Goal: Information Seeking & Learning: Learn about a topic

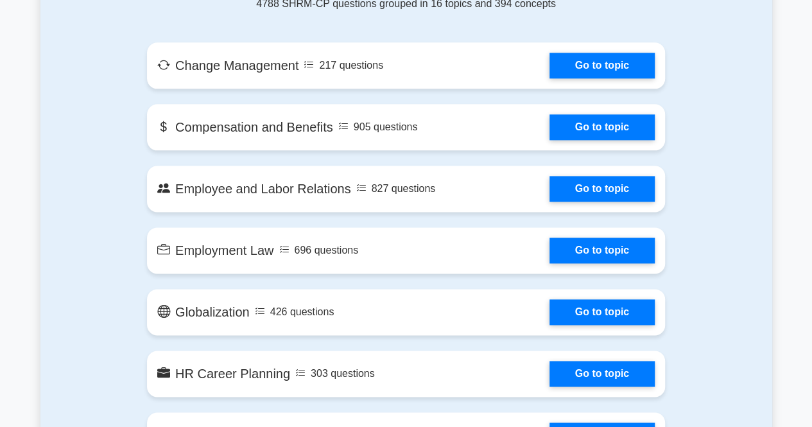
scroll to position [710, 0]
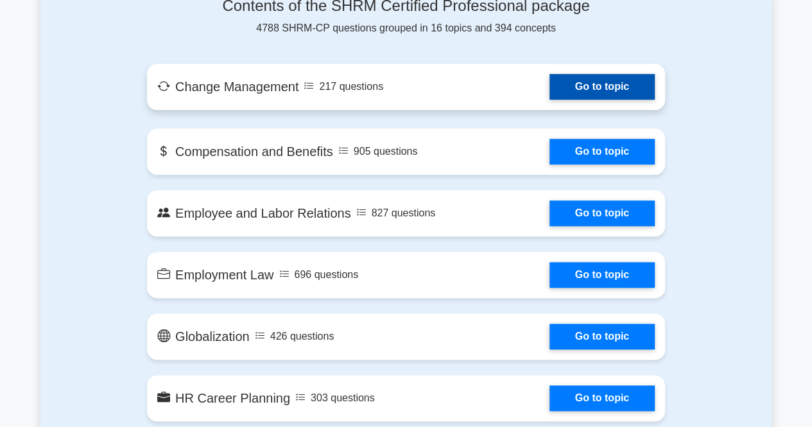
click at [579, 84] on link "Go to topic" at bounding box center [602, 87] width 105 height 26
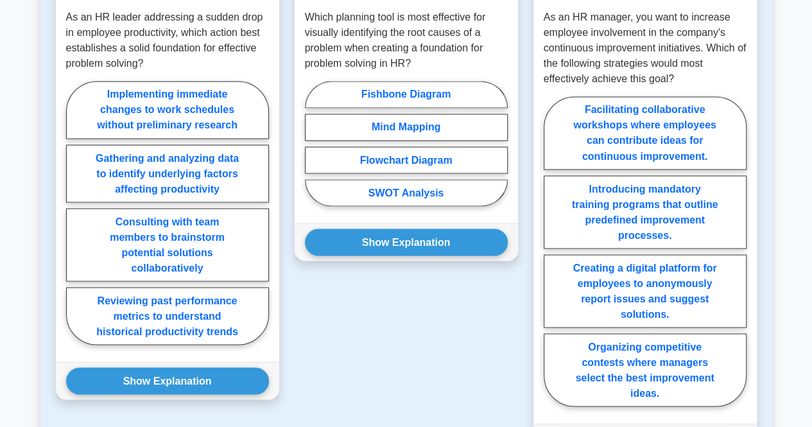
scroll to position [1067, 0]
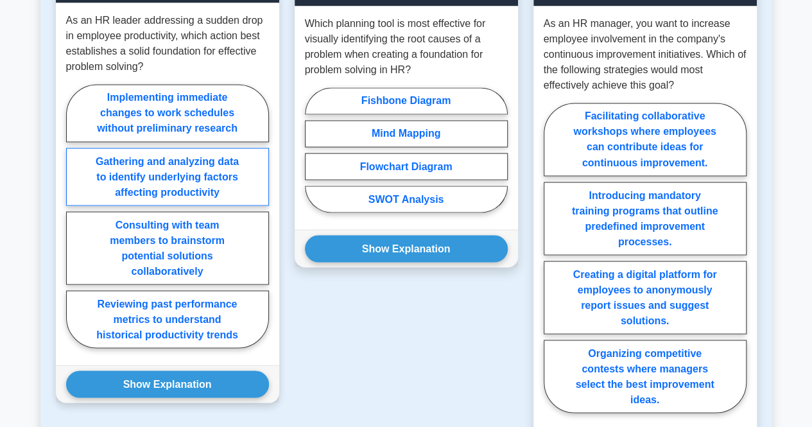
click at [184, 204] on label "Gathering and analyzing data to identify underlying factors affecting productiv…" at bounding box center [167, 177] width 203 height 58
click at [74, 216] on input "Gathering and analyzing data to identify underlying factors affecting productiv…" at bounding box center [70, 220] width 8 height 8
radio input "true"
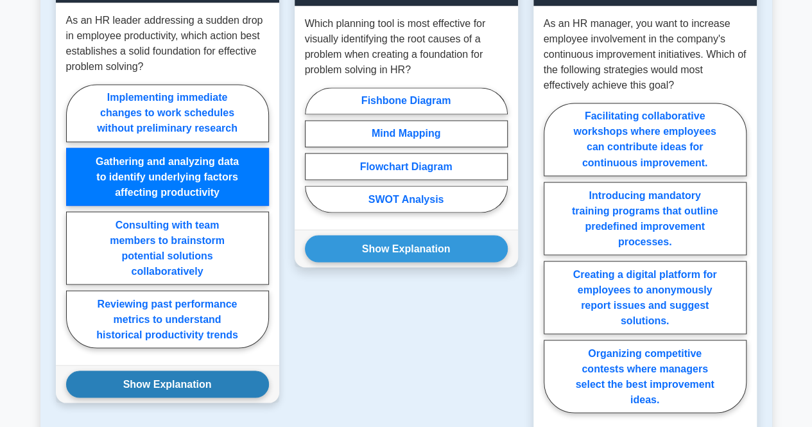
click at [208, 398] on button "Show Explanation" at bounding box center [167, 384] width 203 height 27
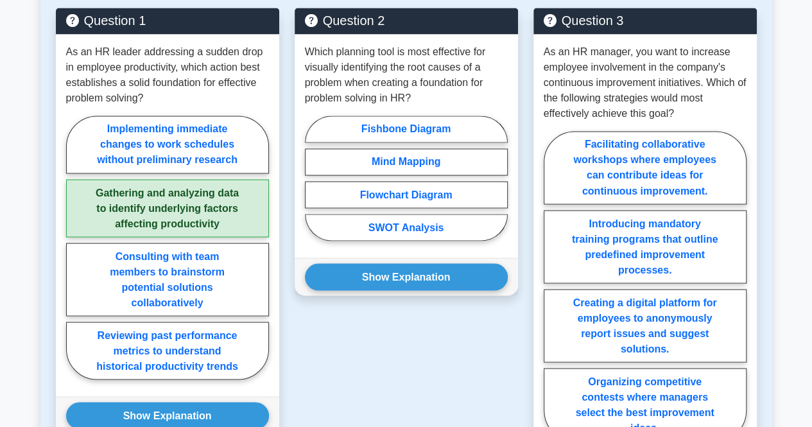
scroll to position [1044, 0]
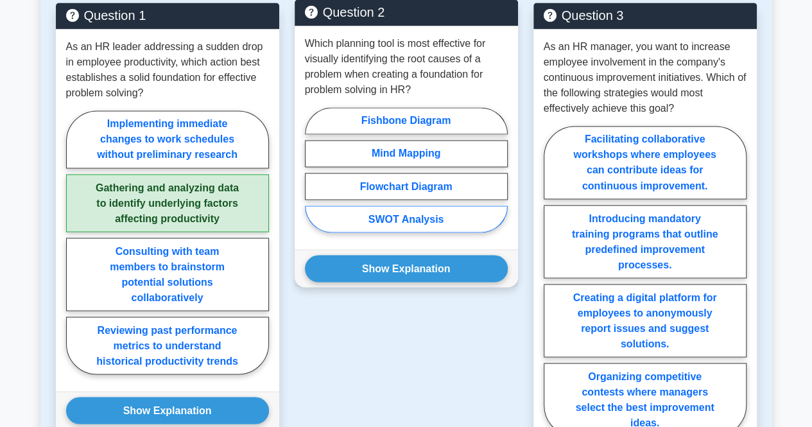
click at [439, 225] on label "SWOT Analysis" at bounding box center [406, 218] width 203 height 27
click at [313, 178] on input "SWOT Analysis" at bounding box center [309, 174] width 8 height 8
radio input "true"
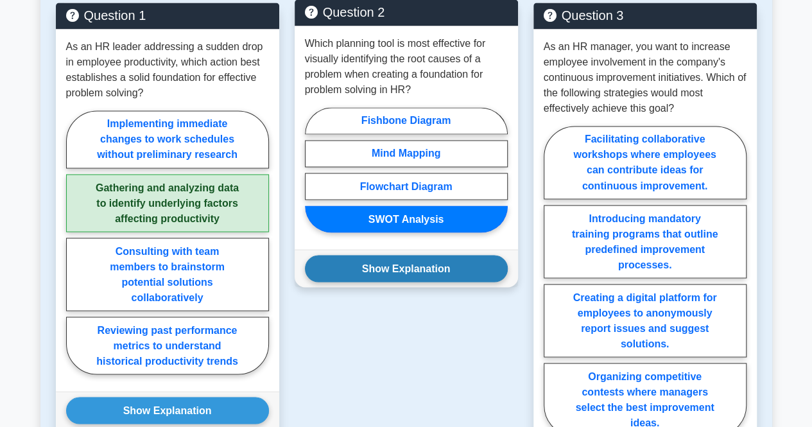
click at [442, 274] on button "Show Explanation" at bounding box center [406, 268] width 203 height 27
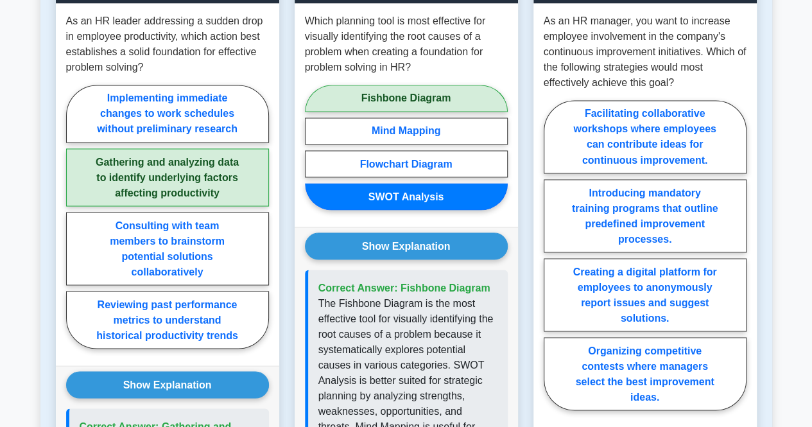
scroll to position [1035, 0]
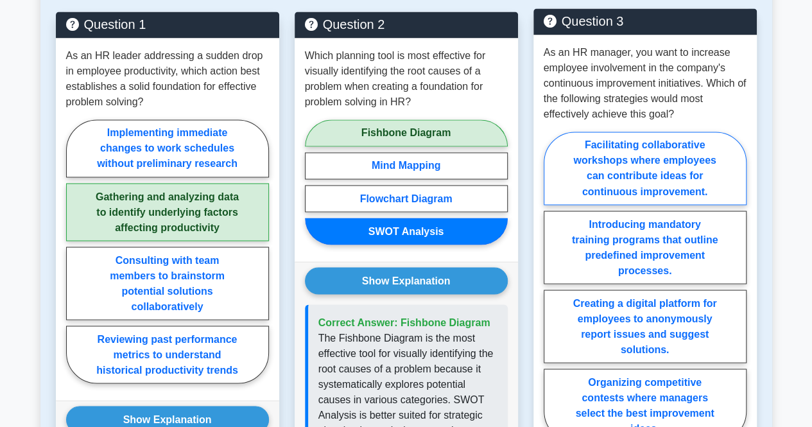
click at [703, 175] on label "Facilitating collaborative workshops where employees can contribute ideas for c…" at bounding box center [645, 168] width 203 height 73
click at [552, 286] on input "Facilitating collaborative workshops where employees can contribute ideas for c…" at bounding box center [548, 290] width 8 height 8
radio input "true"
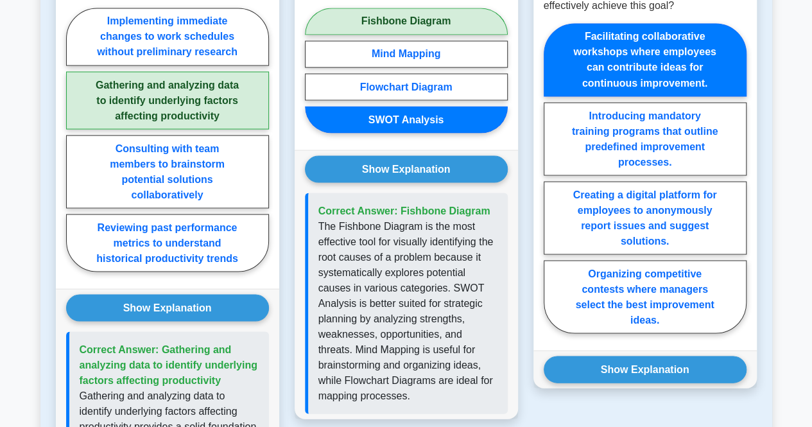
scroll to position [1184, 0]
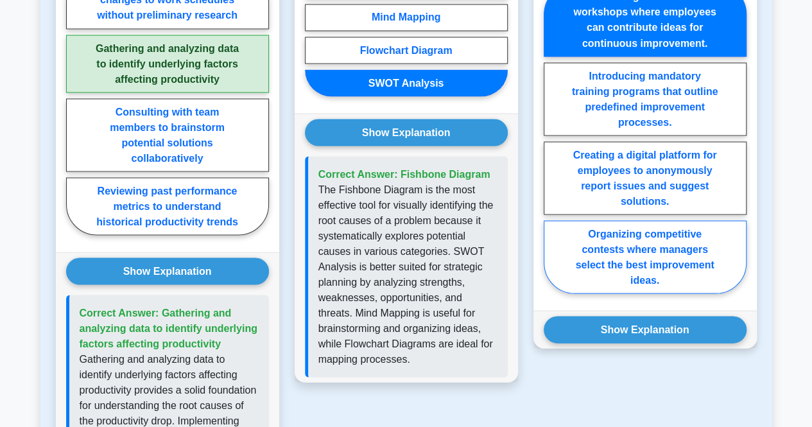
click at [656, 267] on label "Organizing competitive contests where managers select the best improvement idea…" at bounding box center [645, 256] width 203 height 73
click at [552, 146] on input "Organizing competitive contests where managers select the best improvement idea…" at bounding box center [548, 142] width 8 height 8
radio input "true"
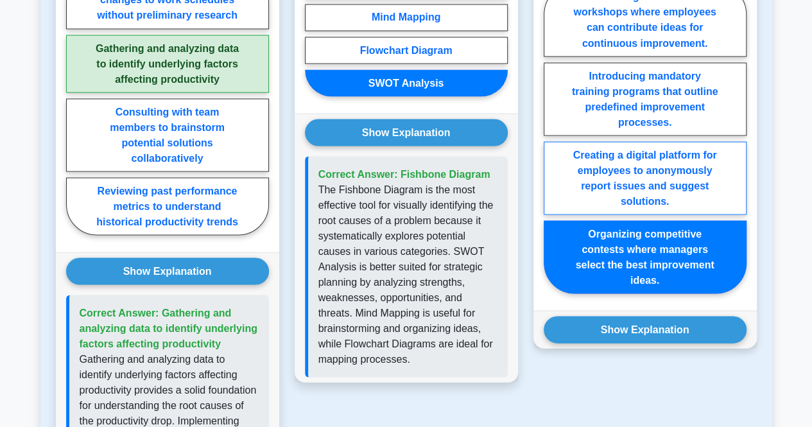
click at [657, 209] on label "Creating a digital platform for employees to anonymously report issues and sugg…" at bounding box center [645, 177] width 203 height 73
click at [552, 146] on input "Creating a digital platform for employees to anonymously report issues and sugg…" at bounding box center [548, 142] width 8 height 8
radio input "true"
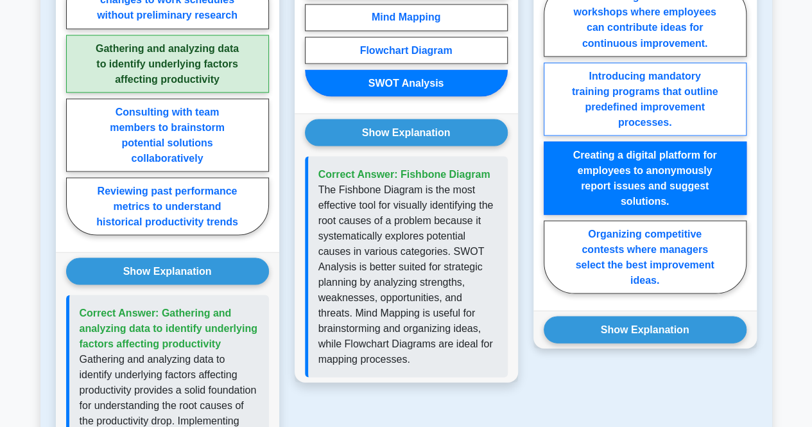
click at [664, 125] on label "Introducing mandatory training programs that outline predefined improvement pro…" at bounding box center [645, 98] width 203 height 73
click at [552, 138] on input "Introducing mandatory training programs that outline predefined improvement pro…" at bounding box center [548, 142] width 8 height 8
radio input "true"
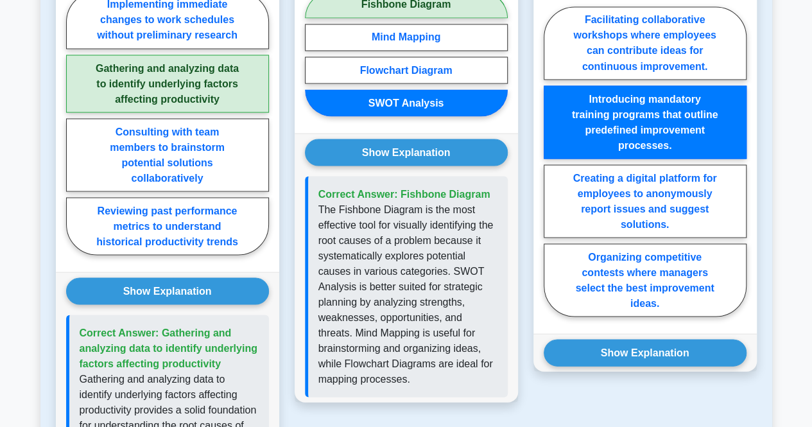
scroll to position [1175, 0]
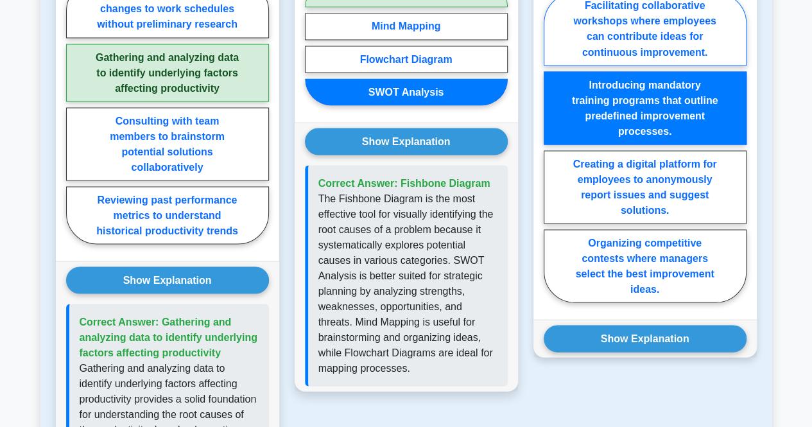
click at [630, 20] on label "Facilitating collaborative workshops where employees can contribute ideas for c…" at bounding box center [645, 28] width 203 height 73
click at [552, 147] on input "Facilitating collaborative workshops where employees can contribute ideas for c…" at bounding box center [548, 151] width 8 height 8
radio input "true"
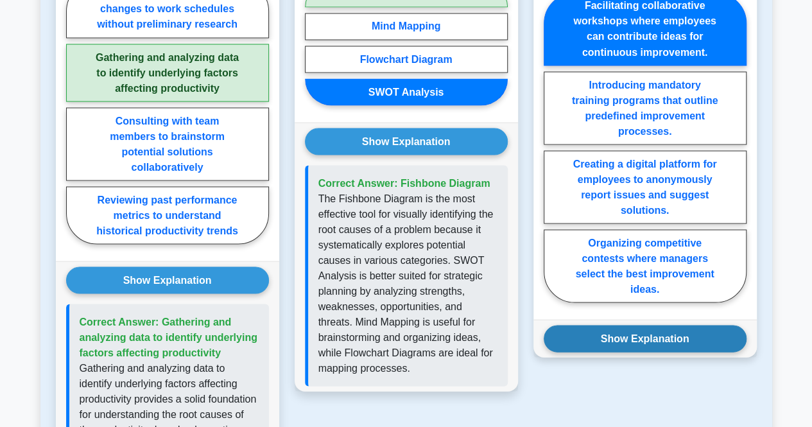
click at [721, 351] on button "Show Explanation" at bounding box center [645, 338] width 203 height 27
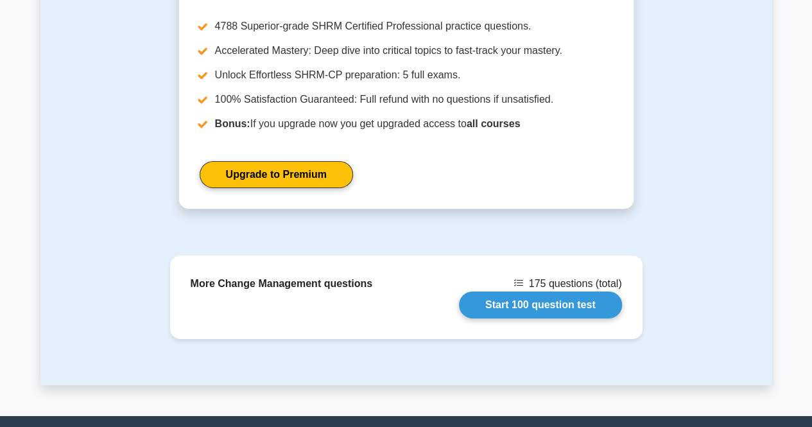
scroll to position [2006, 0]
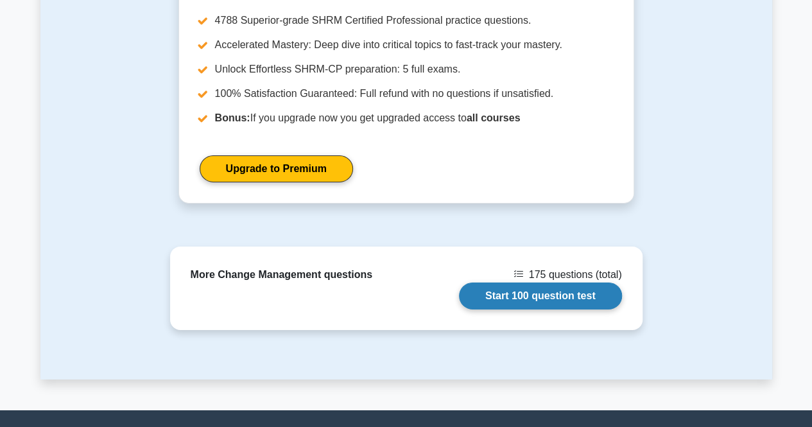
click at [532, 301] on link "Start 100 question test" at bounding box center [540, 296] width 163 height 27
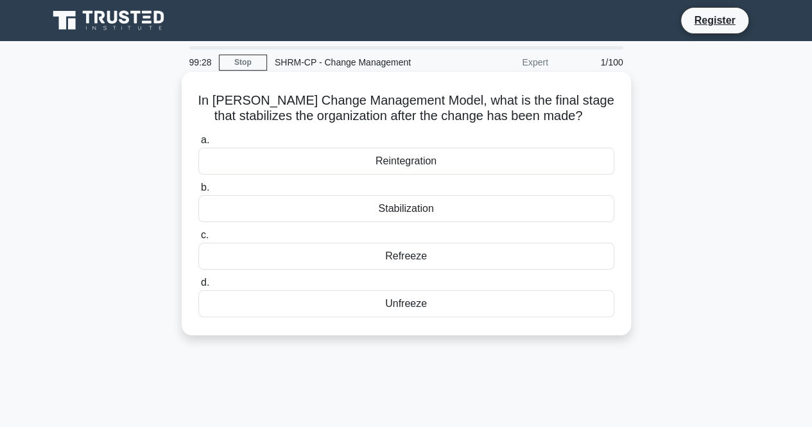
click at [471, 207] on div "Stabilization" at bounding box center [406, 208] width 416 height 27
click at [198, 192] on input "b. Stabilization" at bounding box center [198, 188] width 0 height 8
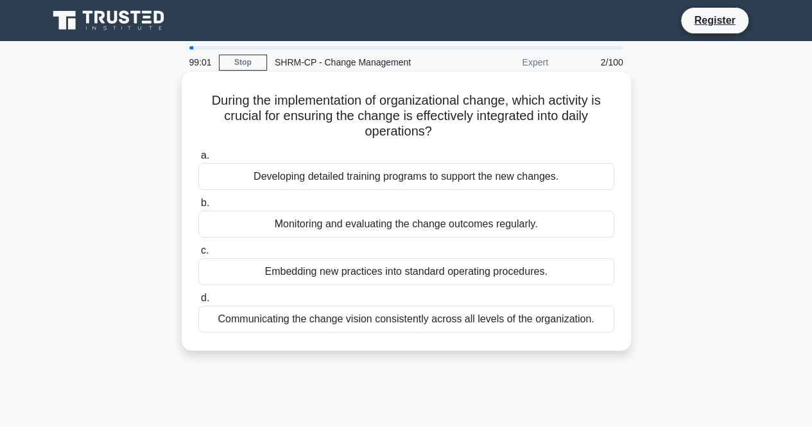
click at [476, 227] on div "Monitoring and evaluating the change outcomes regularly." at bounding box center [406, 224] width 416 height 27
click at [198, 207] on input "b. Monitoring and evaluating the change outcomes regularly." at bounding box center [198, 203] width 0 height 8
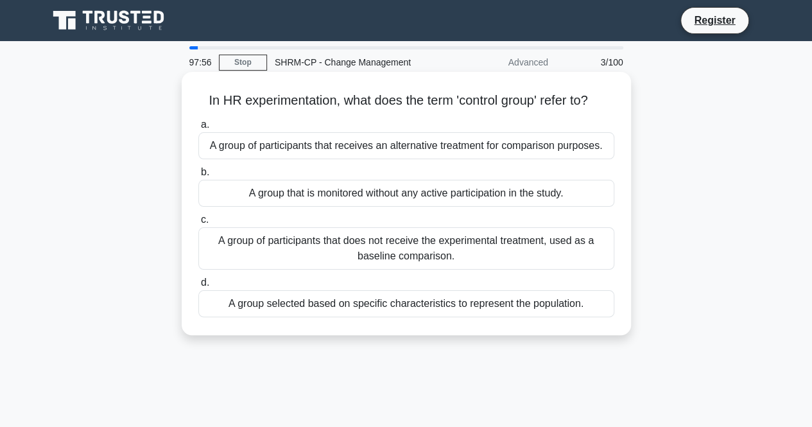
click at [464, 248] on div "A group of participants that does not receive the experimental treatment, used …" at bounding box center [406, 248] width 416 height 42
click at [198, 224] on input "c. A group of participants that does not receive the experimental treatment, us…" at bounding box center [198, 220] width 0 height 8
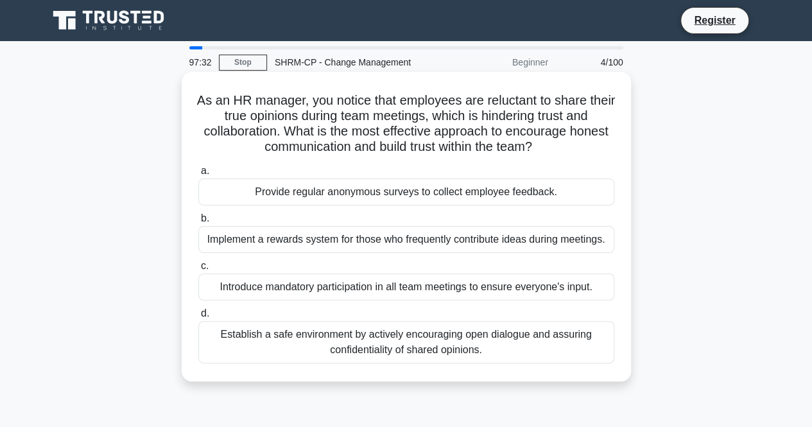
click at [561, 343] on div "Establish a safe environment by actively encouraging open dialogue and assuring…" at bounding box center [406, 342] width 416 height 42
click at [198, 318] on input "d. Establish a safe environment by actively encouraging open dialogue and assur…" at bounding box center [198, 314] width 0 height 8
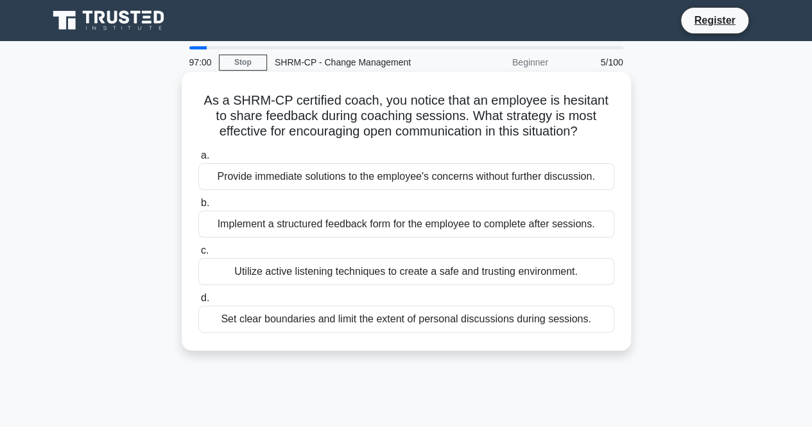
click at [463, 215] on div "Implement a structured feedback form for the employee to complete after session…" at bounding box center [406, 224] width 416 height 27
click at [198, 207] on input "b. Implement a structured feedback form for the employee to complete after sess…" at bounding box center [198, 203] width 0 height 8
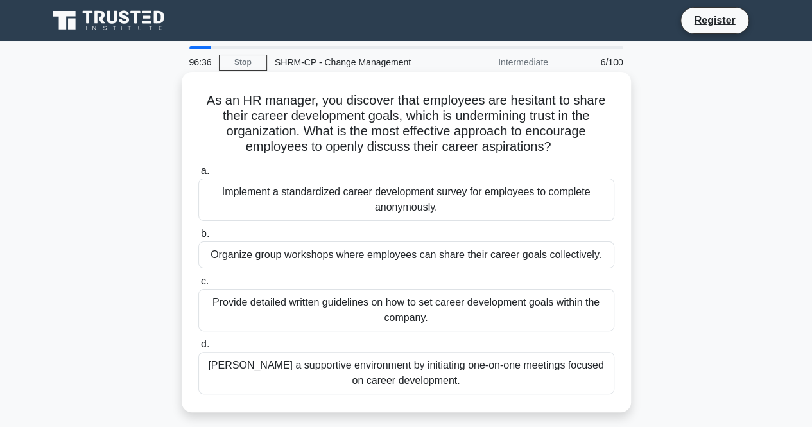
click at [506, 363] on div "Foster a supportive environment by initiating one-on-one meetings focused on ca…" at bounding box center [406, 373] width 416 height 42
click at [198, 349] on input "d. Foster a supportive environment by initiating one-on-one meetings focused on…" at bounding box center [198, 344] width 0 height 8
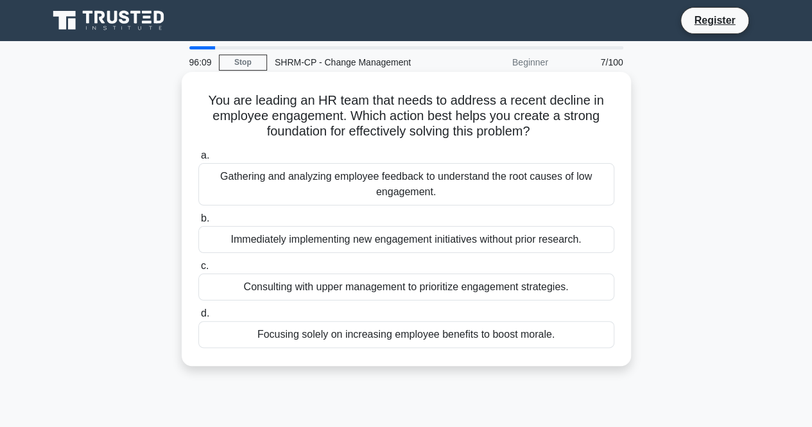
click at [503, 186] on div "Gathering and analyzing employee feedback to understand the root causes of low …" at bounding box center [406, 184] width 416 height 42
click at [198, 160] on input "a. Gathering and analyzing employee feedback to understand the root causes of l…" at bounding box center [198, 156] width 0 height 8
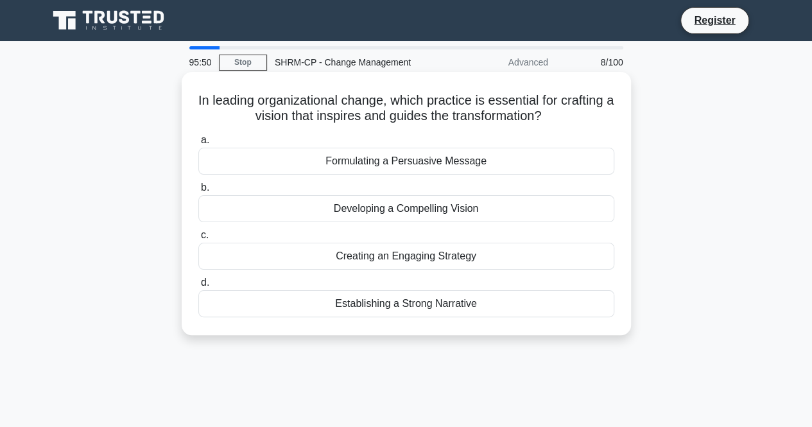
click at [441, 261] on div "Creating an Engaging Strategy" at bounding box center [406, 256] width 416 height 27
click at [198, 240] on input "c. Creating an Engaging Strategy" at bounding box center [198, 235] width 0 height 8
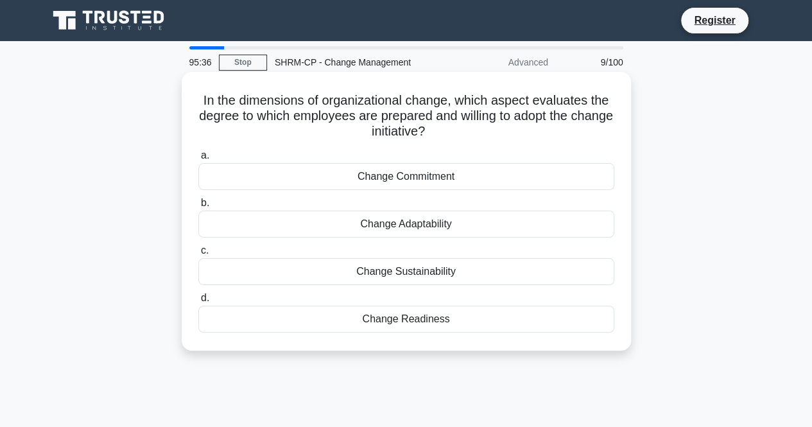
click at [443, 324] on div "Change Readiness" at bounding box center [406, 319] width 416 height 27
click at [198, 302] on input "d. Change Readiness" at bounding box center [198, 298] width 0 height 8
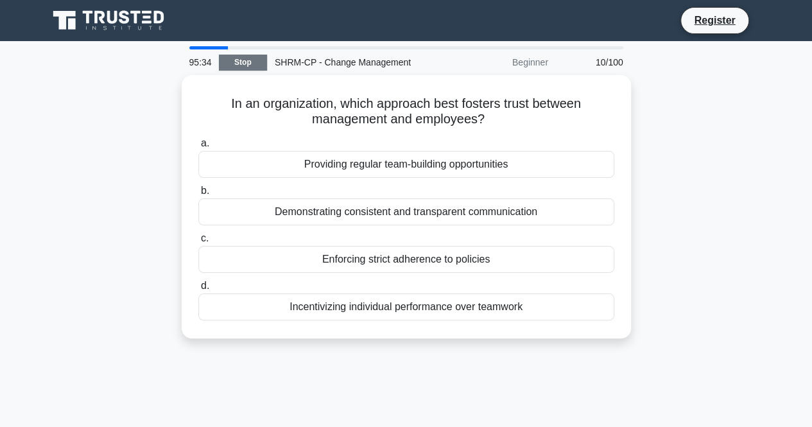
click at [231, 64] on link "Stop" at bounding box center [243, 63] width 48 height 16
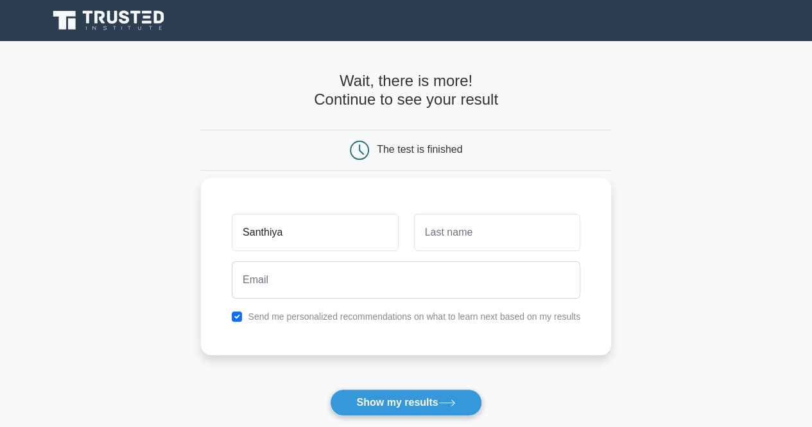
type input "Santhiya"
click at [461, 233] on input "text" at bounding box center [497, 232] width 166 height 37
type input "D"
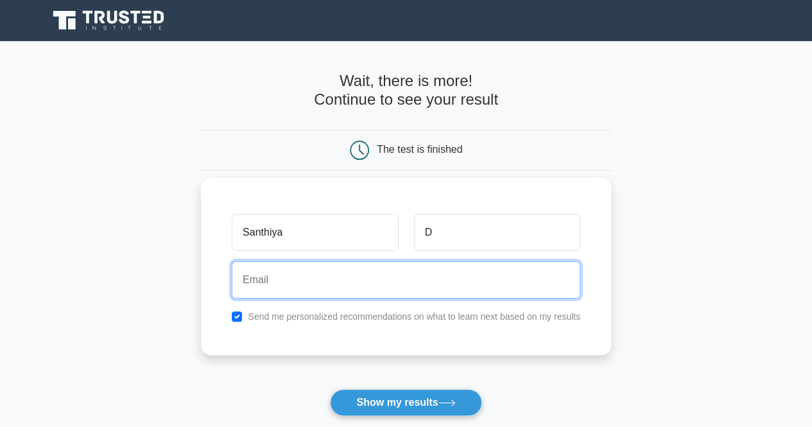
click at [417, 293] on input "email" at bounding box center [406, 279] width 349 height 37
type input "[EMAIL_ADDRESS][DOMAIN_NAME]"
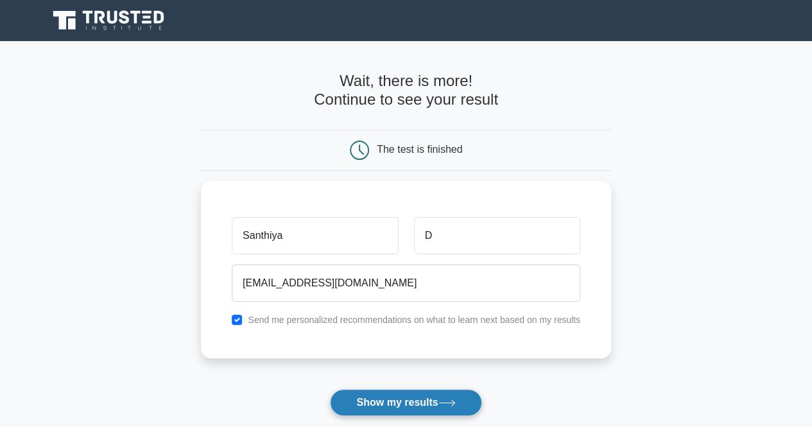
click at [419, 410] on button "Show my results" at bounding box center [406, 402] width 152 height 27
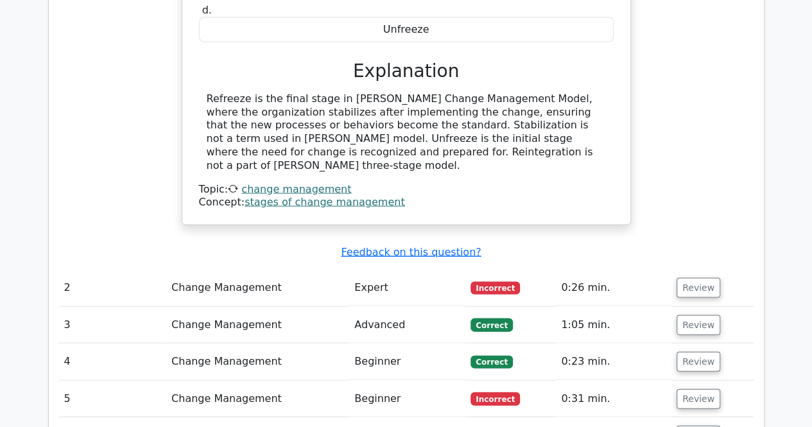
scroll to position [1210, 0]
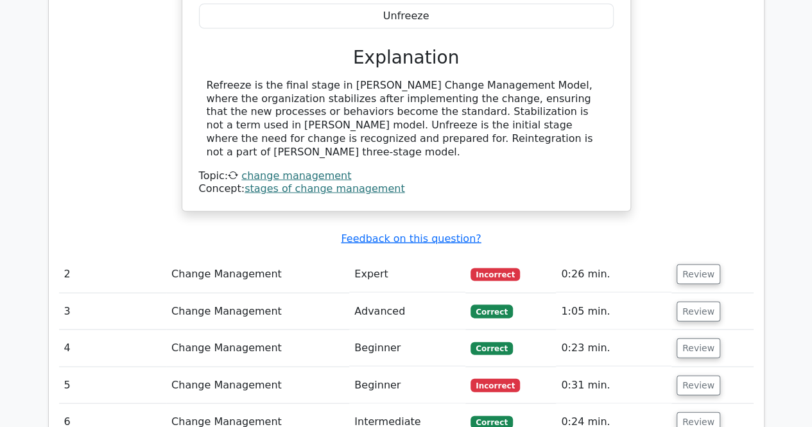
click at [245, 256] on td "Change Management" at bounding box center [257, 274] width 183 height 37
click at [697, 264] on button "Review" at bounding box center [699, 274] width 44 height 20
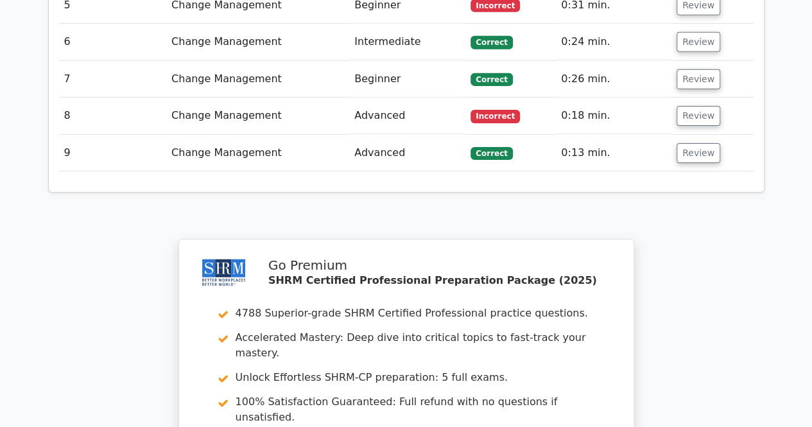
scroll to position [2045, 0]
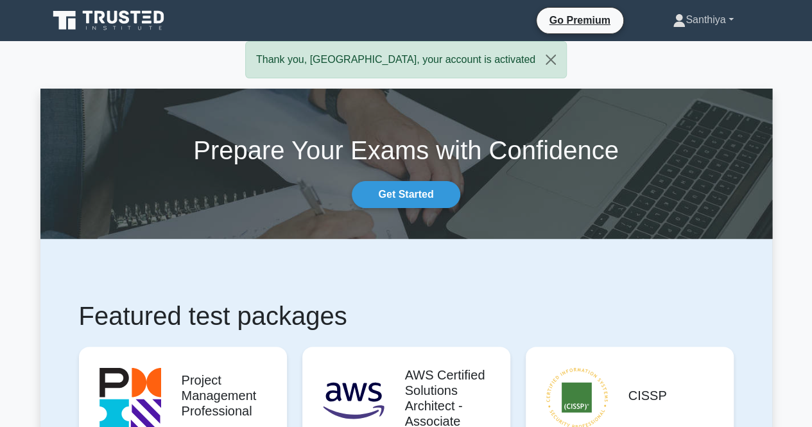
click at [720, 20] on link "Santhiya" at bounding box center [703, 20] width 122 height 26
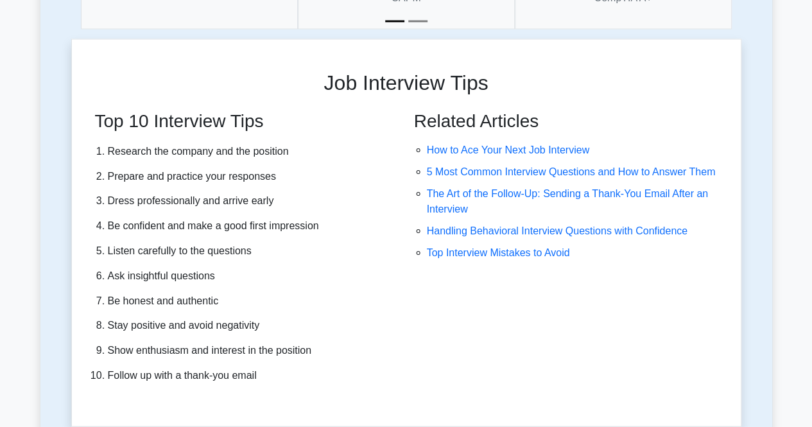
scroll to position [3630, 0]
